Goal: Task Accomplishment & Management: Manage account settings

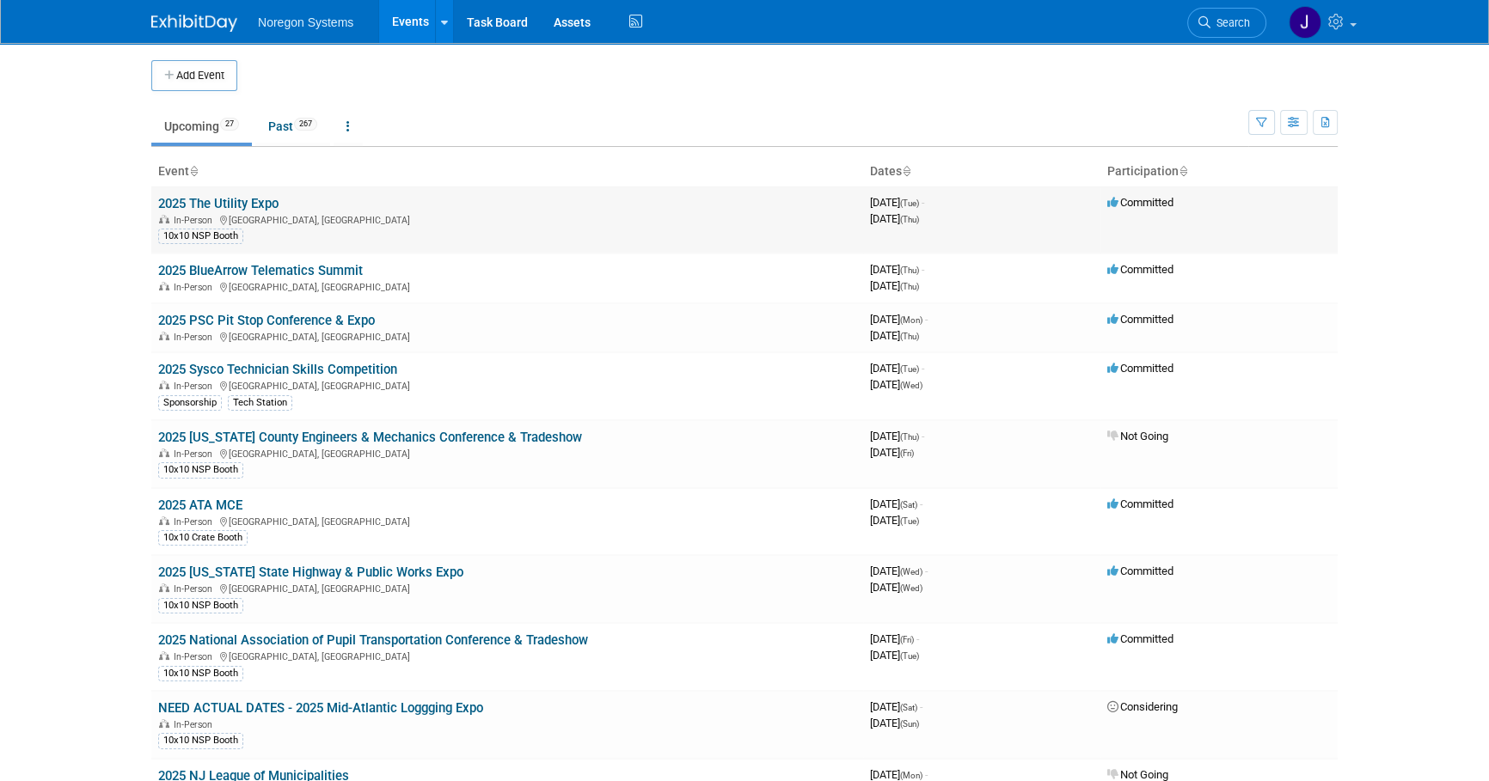
click at [247, 200] on link "2025 The Utility Expo" at bounding box center [218, 203] width 120 height 15
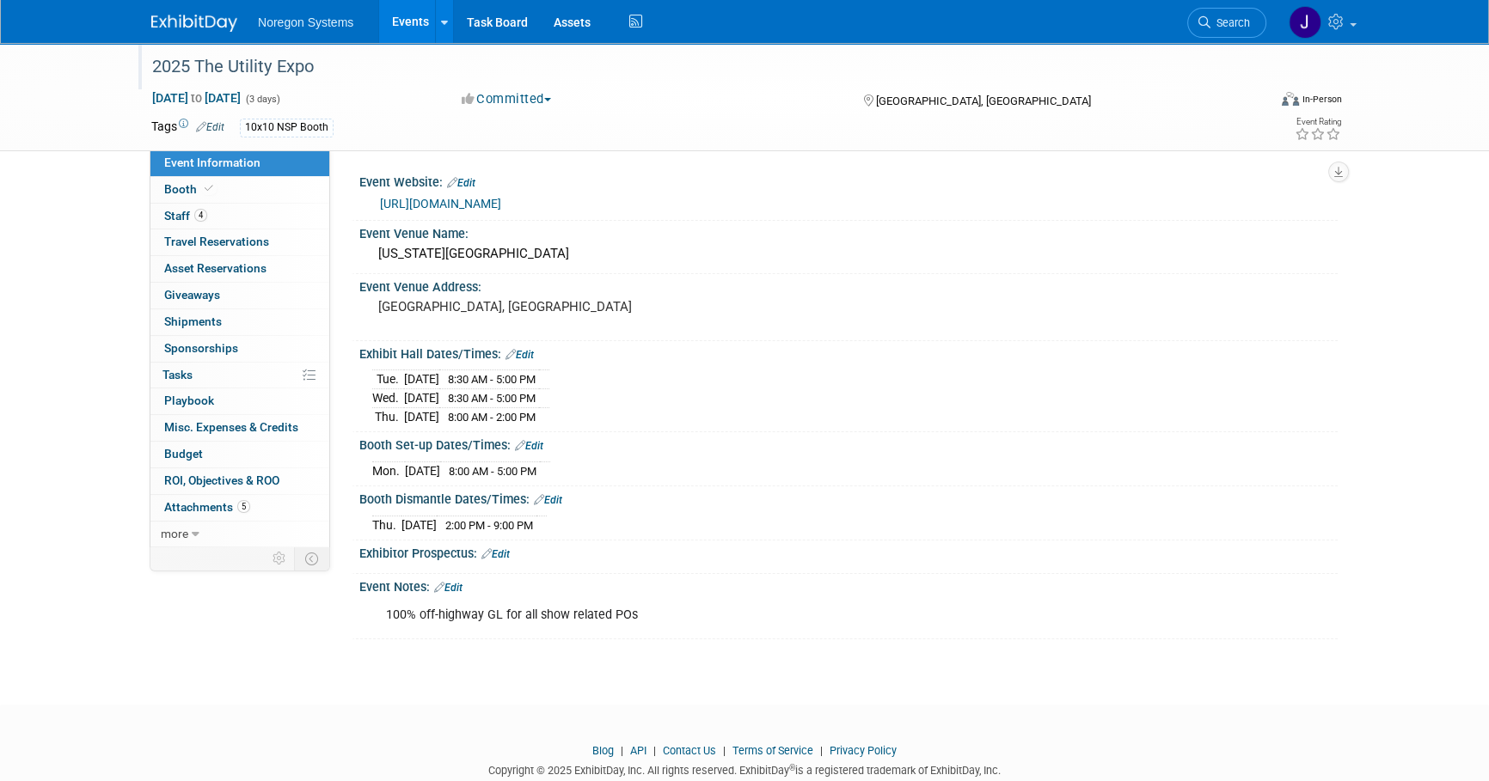
click at [317, 77] on div "2025 The Utility Expo" at bounding box center [693, 67] width 1094 height 31
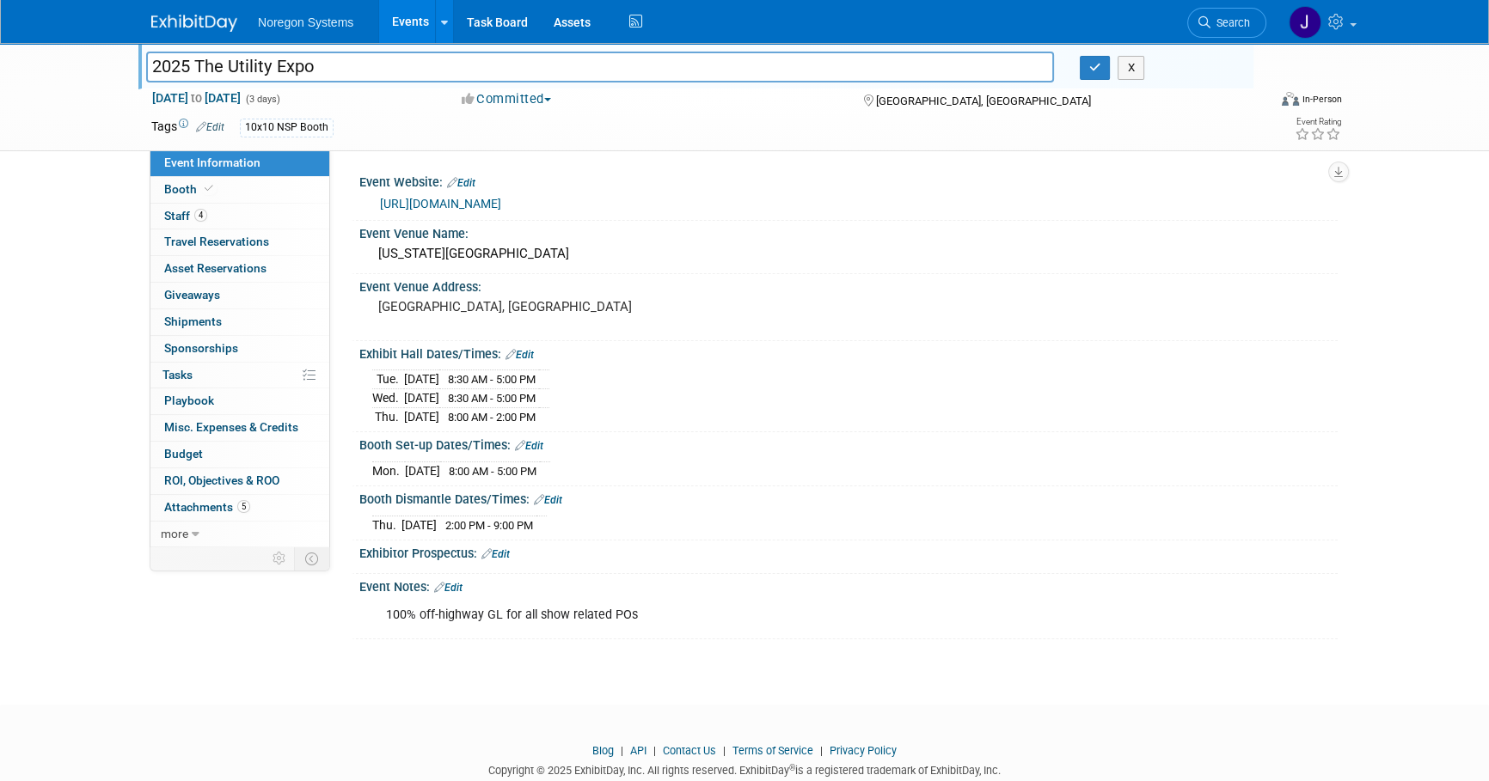
drag, startPoint x: 308, startPoint y: 73, endPoint x: 102, endPoint y: 53, distance: 206.4
click at [102, 53] on div "2025 The Utility Expo 2025 The Utility Expo X Oct 7, 2025 to Oct 9, 2025 (3 day…" at bounding box center [744, 97] width 1489 height 108
click at [1100, 67] on button "button" at bounding box center [1095, 68] width 31 height 24
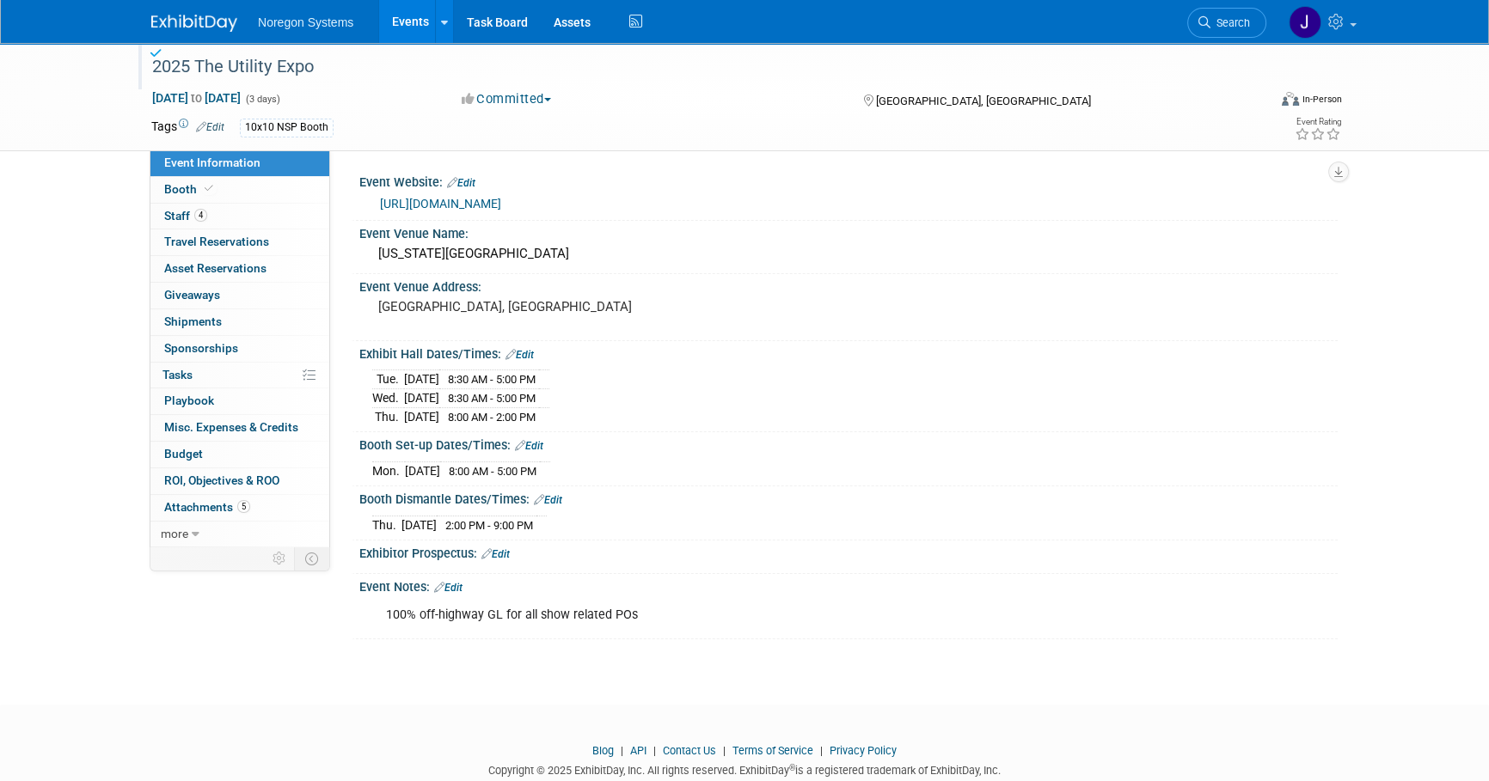
click at [183, 19] on img at bounding box center [194, 23] width 86 height 17
